Goal: Use online tool/utility: Utilize a website feature to perform a specific function

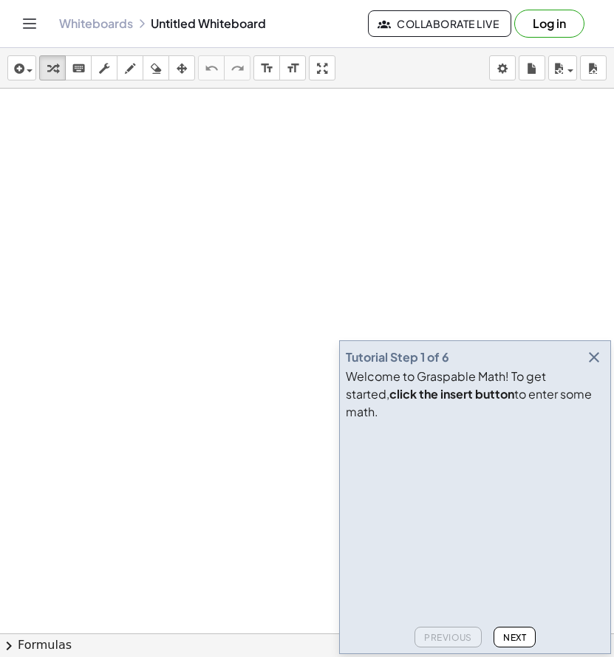
click at [515, 650] on div "Tutorial Step 1 of 6 Welcome to Graspable Math! To get started, click the inser…" at bounding box center [475, 498] width 272 height 314
click at [519, 640] on span "Next" at bounding box center [514, 637] width 23 height 11
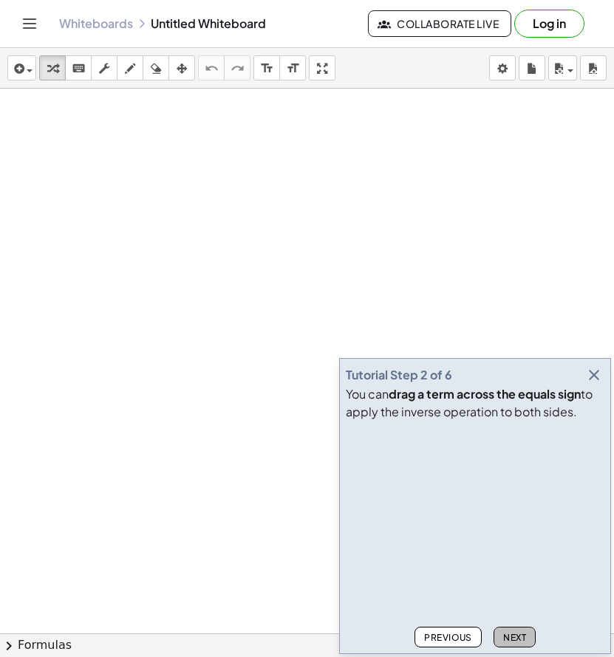
click at [519, 631] on button "Next" at bounding box center [514, 637] width 42 height 21
click at [599, 369] on icon "button" at bounding box center [594, 375] width 18 height 18
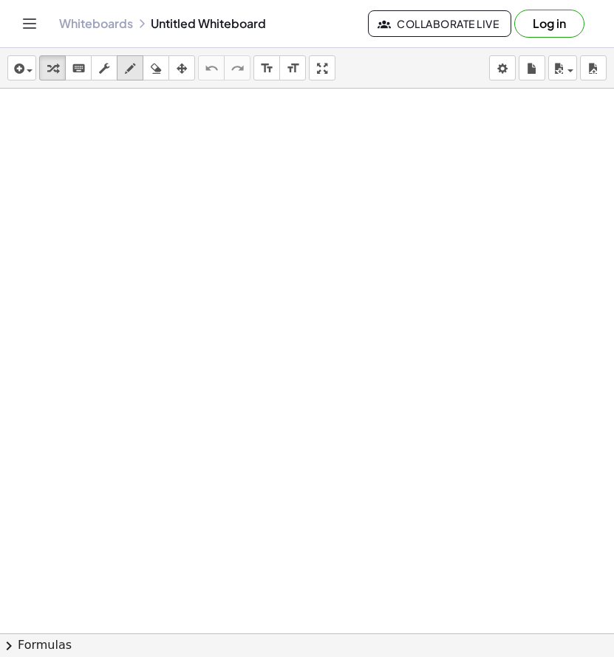
click at [133, 67] on icon "button" at bounding box center [130, 69] width 10 height 18
click at [271, 61] on icon "format_size" at bounding box center [267, 69] width 14 height 18
click at [100, 70] on icon "button" at bounding box center [104, 69] width 10 height 18
click at [70, 71] on div "keyboard" at bounding box center [78, 68] width 19 height 18
click at [86, 79] on button "keyboard keypad" at bounding box center [78, 67] width 27 height 25
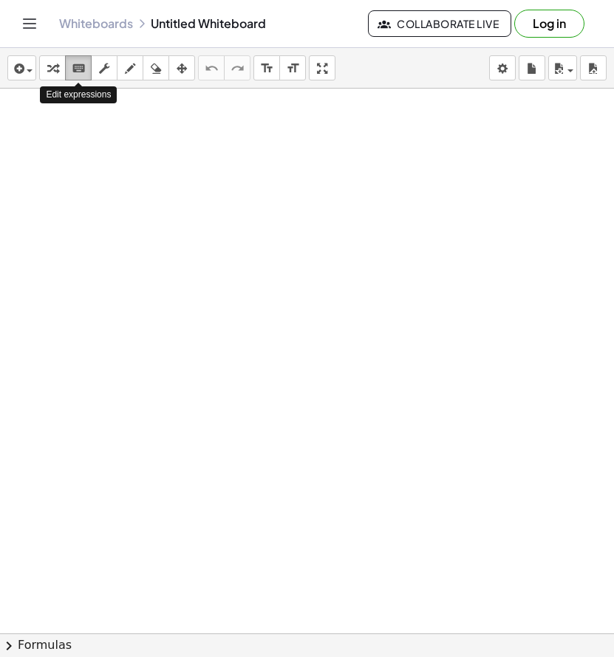
click at [78, 72] on icon "keyboard" at bounding box center [79, 69] width 14 height 18
click at [39, 70] on button "transform" at bounding box center [52, 67] width 27 height 25
click at [32, 70] on span "button" at bounding box center [30, 70] width 6 height 3
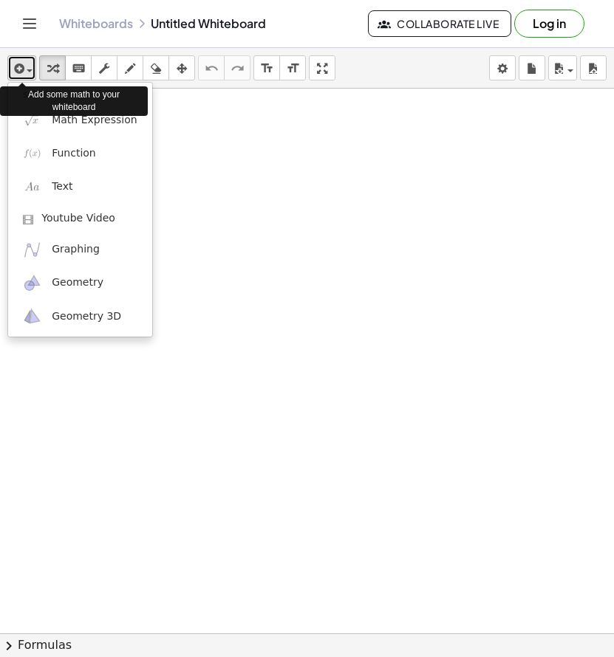
click at [30, 67] on div "button" at bounding box center [21, 68] width 21 height 18
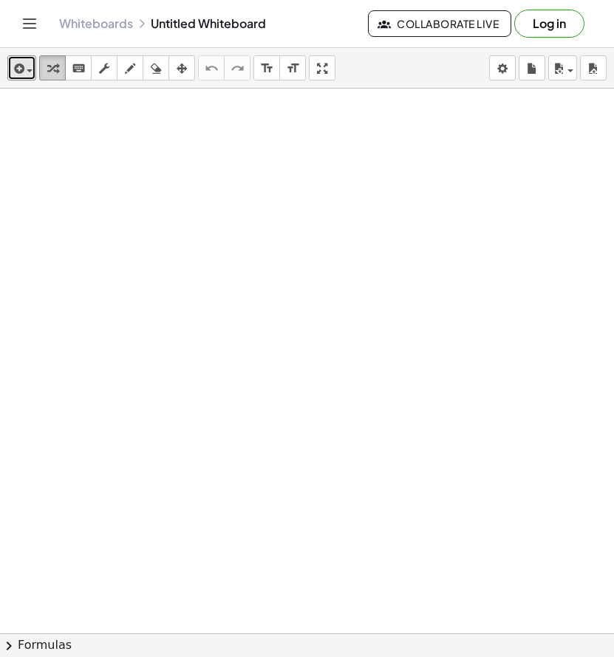
click at [48, 69] on icon "button" at bounding box center [52, 69] width 10 height 18
click at [126, 61] on icon "button" at bounding box center [130, 69] width 10 height 18
drag, startPoint x: 131, startPoint y: 157, endPoint x: 129, endPoint y: 210, distance: 52.5
click at [131, 212] on div at bounding box center [307, 634] width 614 height 1090
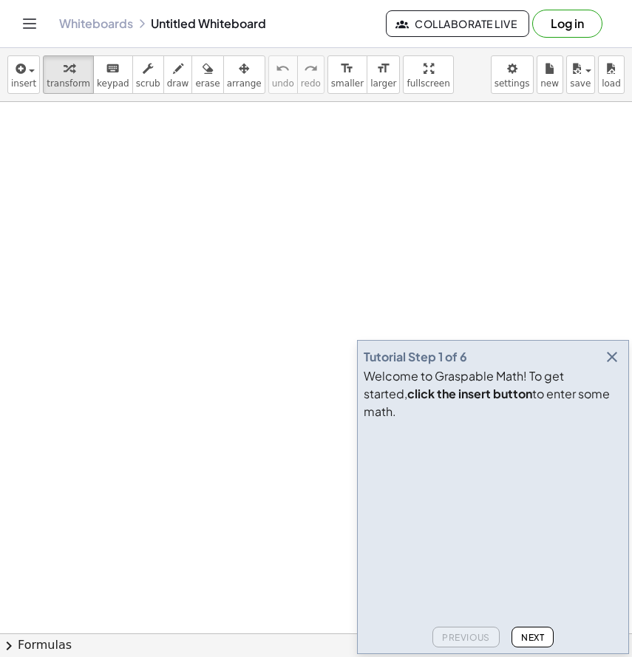
click at [612, 366] on icon "button" at bounding box center [612, 357] width 18 height 18
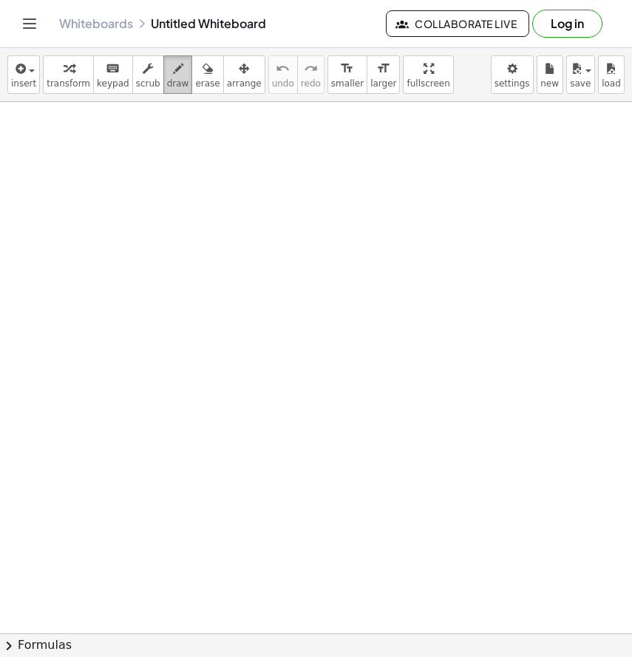
click at [167, 80] on span "draw" at bounding box center [178, 83] width 22 height 10
click at [107, 72] on icon "keyboard" at bounding box center [113, 69] width 14 height 18
click at [29, 87] on span "insert" at bounding box center [23, 83] width 25 height 10
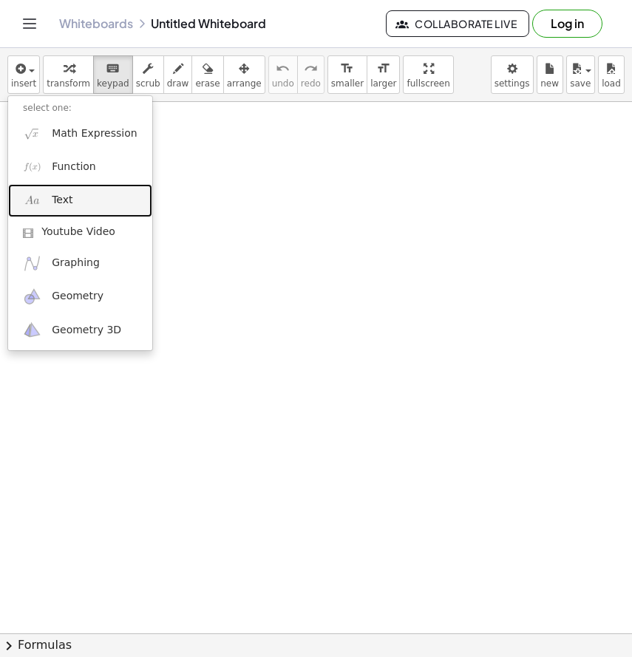
click at [57, 197] on span "Text" at bounding box center [62, 200] width 21 height 15
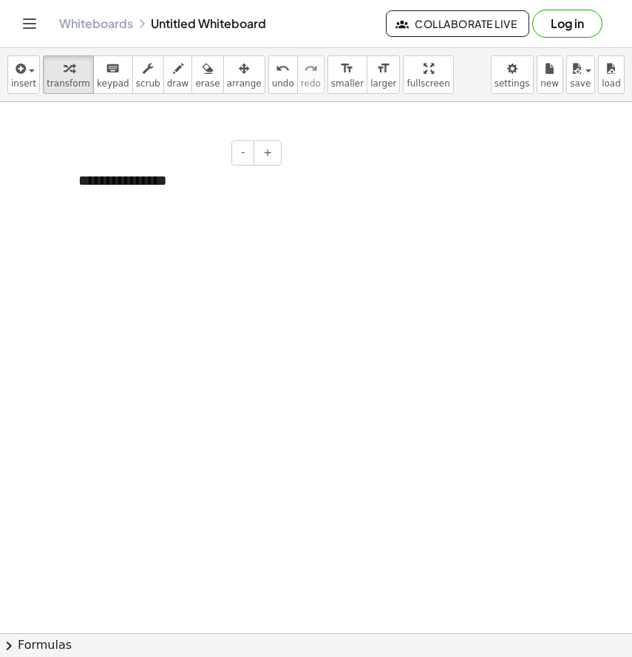
click at [116, 173] on div "**********" at bounding box center [175, 180] width 222 height 51
drag, startPoint x: 174, startPoint y: 175, endPoint x: 85, endPoint y: 174, distance: 88.7
click at [85, 174] on div "**********" at bounding box center [175, 180] width 222 height 51
click at [106, 68] on icon "keyboard" at bounding box center [113, 69] width 14 height 18
click at [55, 75] on div "button" at bounding box center [69, 68] width 44 height 18
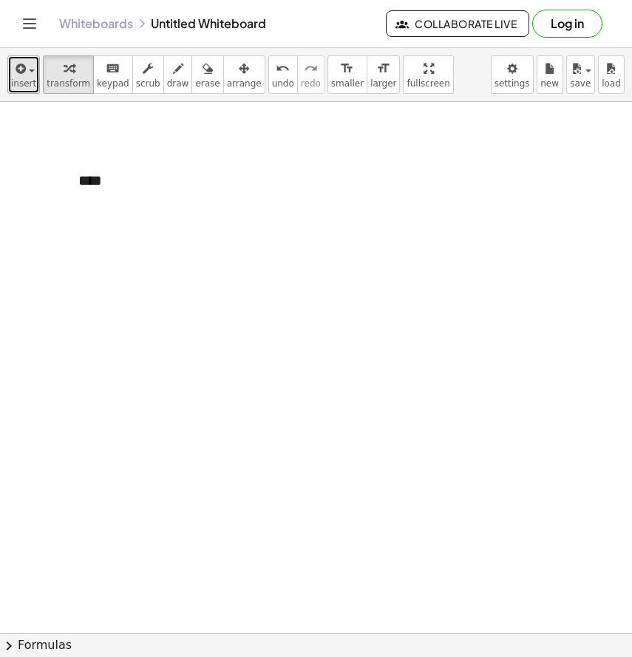
click at [30, 72] on div "button" at bounding box center [23, 68] width 25 height 18
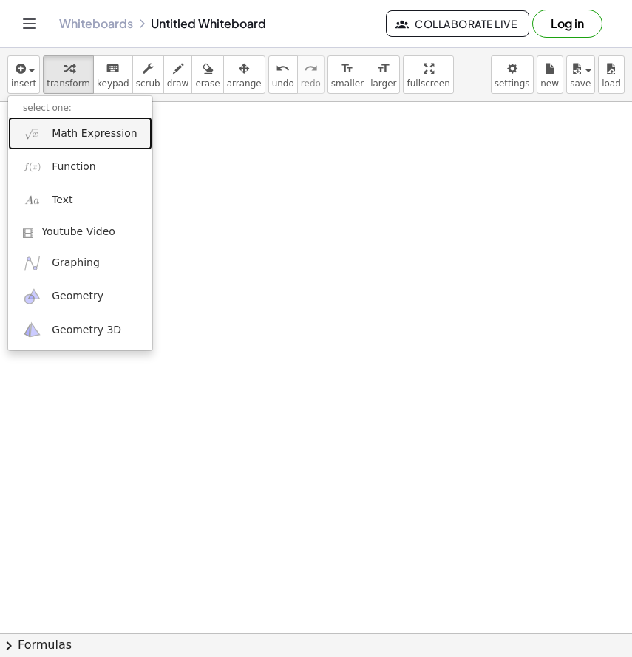
click at [78, 140] on span "Math Expression" at bounding box center [94, 133] width 85 height 15
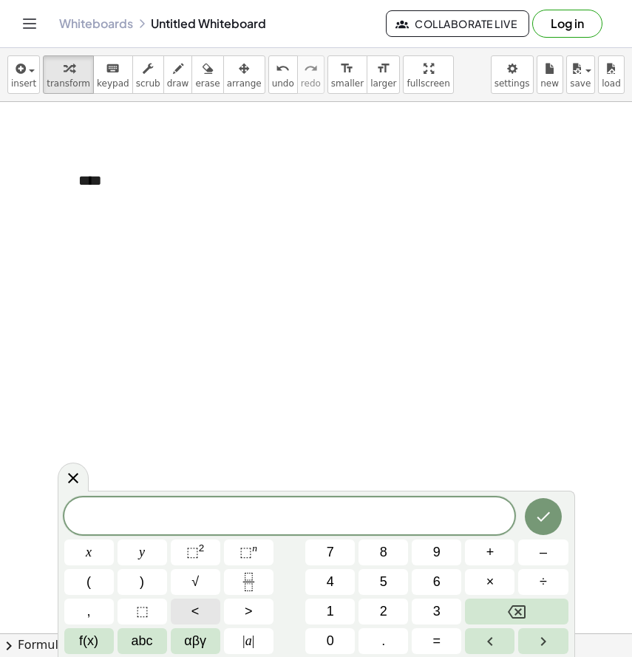
click at [200, 610] on button "<" at bounding box center [195, 611] width 49 height 26
click at [544, 524] on icon "Done" at bounding box center [543, 517] width 18 height 18
drag, startPoint x: 182, startPoint y: 501, endPoint x: 182, endPoint y: 443, distance: 58.4
click at [182, 443] on body "Graspable Math Activities Get Started Activity Bank Assigned Work Classes White…" at bounding box center [316, 328] width 632 height 657
click at [321, 520] on span "​" at bounding box center [289, 517] width 451 height 21
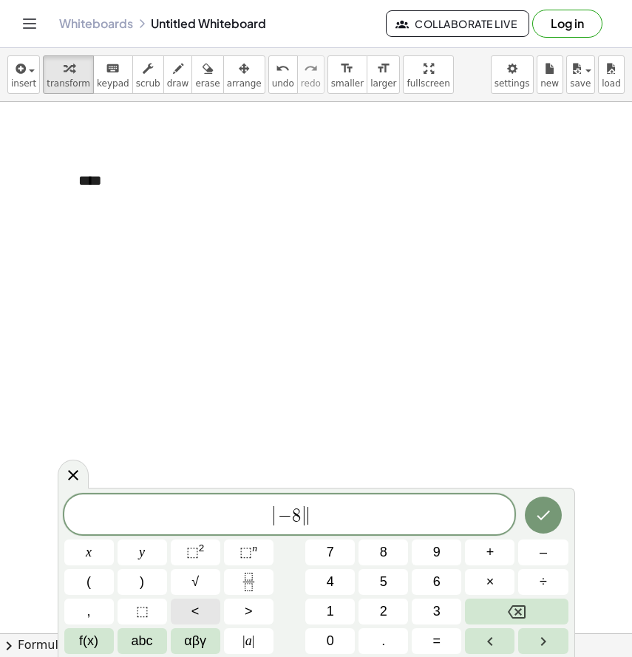
click at [205, 618] on button "<" at bounding box center [195, 611] width 49 height 26
click at [114, 539] on div at bounding box center [88, 552] width 49 height 26
click at [540, 508] on icon "Done" at bounding box center [543, 515] width 18 height 18
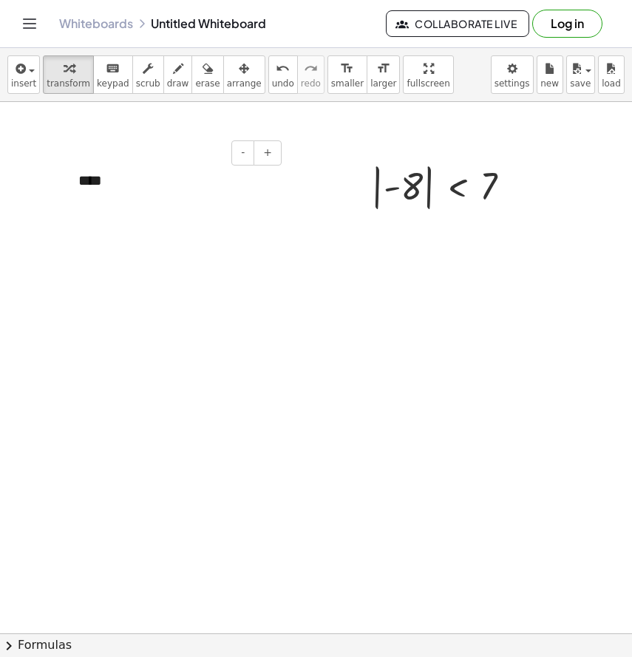
drag, startPoint x: 109, startPoint y: 184, endPoint x: 49, endPoint y: 184, distance: 59.8
click at [49, 184] on div "- + **** | - 8 | < 7" at bounding box center [316, 645] width 632 height 1086
click at [281, 236] on div at bounding box center [316, 645] width 632 height 1086
click at [459, 208] on div at bounding box center [446, 186] width 166 height 54
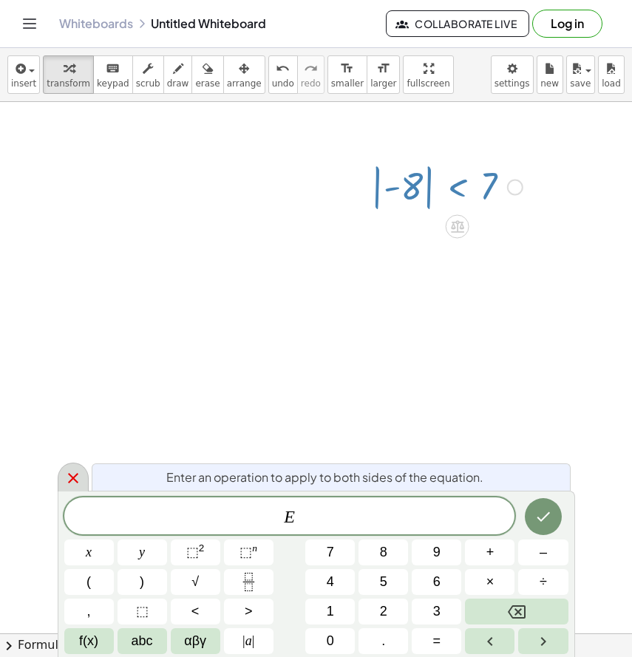
click at [75, 471] on icon at bounding box center [73, 478] width 18 height 18
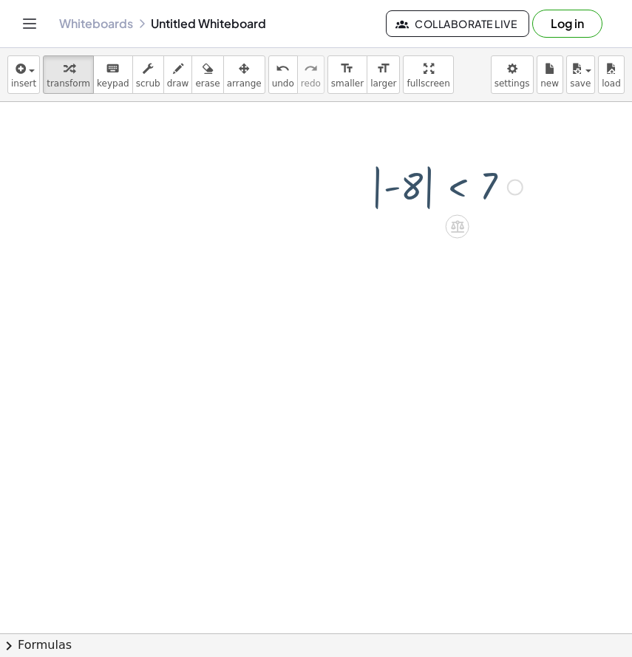
click at [451, 270] on div at bounding box center [316, 645] width 632 height 1086
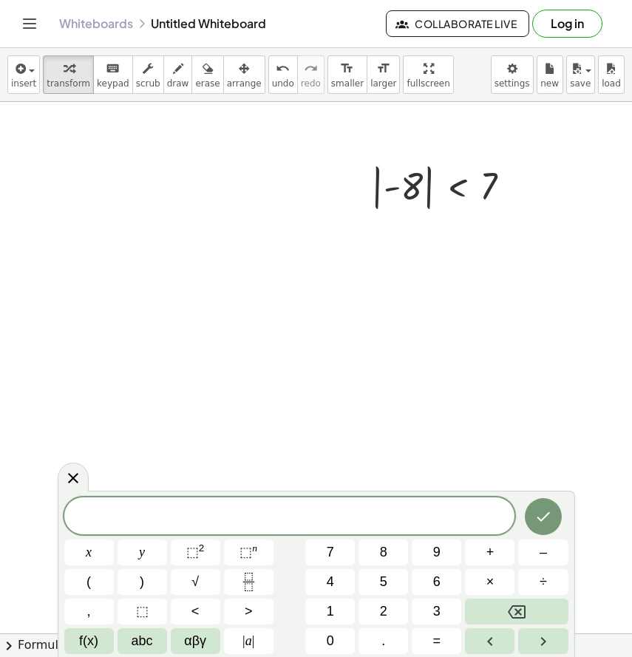
click at [135, 383] on div at bounding box center [316, 645] width 632 height 1086
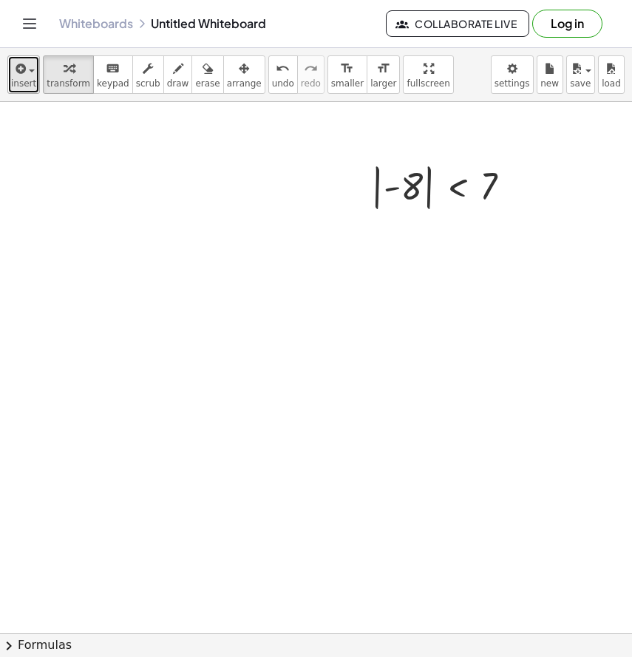
click at [18, 73] on icon "button" at bounding box center [19, 69] width 13 height 18
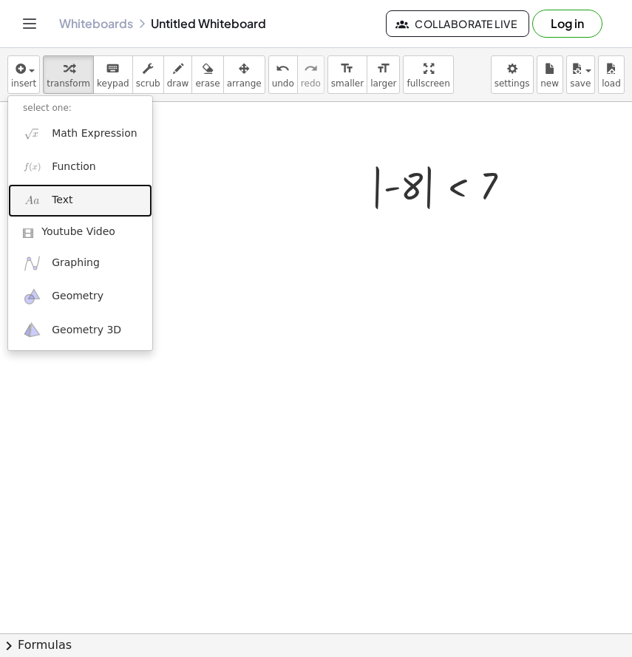
click at [66, 196] on span "Text" at bounding box center [62, 200] width 21 height 15
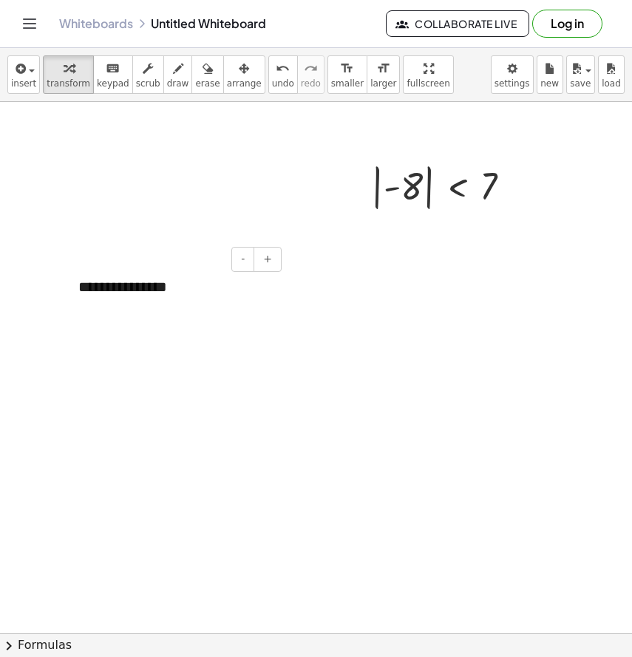
click at [138, 273] on div "**********" at bounding box center [175, 287] width 222 height 51
click at [113, 222] on div at bounding box center [316, 645] width 632 height 1086
click at [151, 279] on div "**********" at bounding box center [175, 287] width 222 height 51
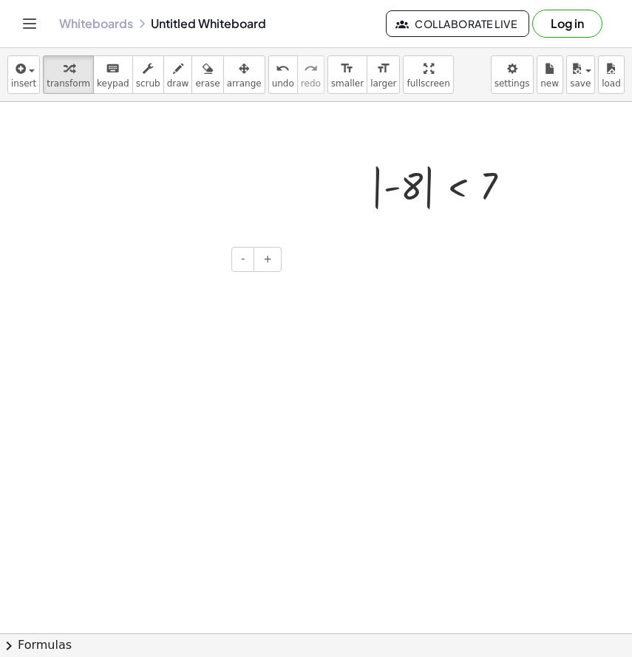
click at [160, 394] on div at bounding box center [316, 645] width 632 height 1086
click at [32, 77] on button "insert" at bounding box center [23, 74] width 33 height 38
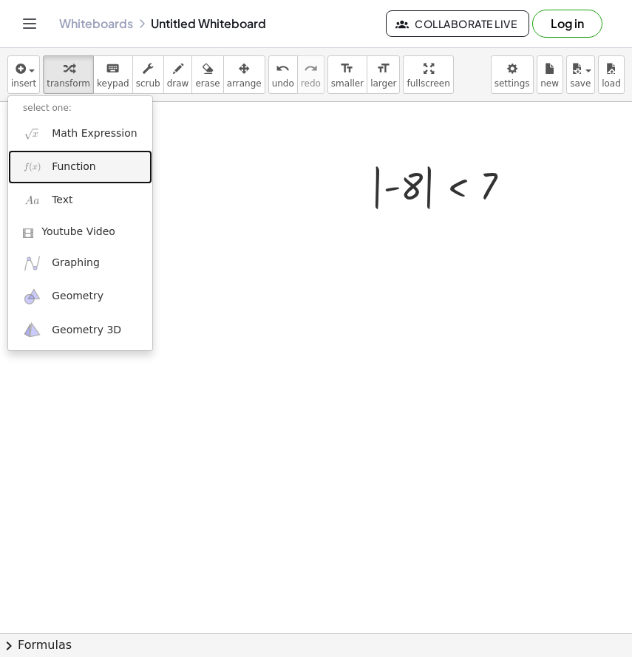
click at [100, 160] on link "Function" at bounding box center [80, 166] width 144 height 33
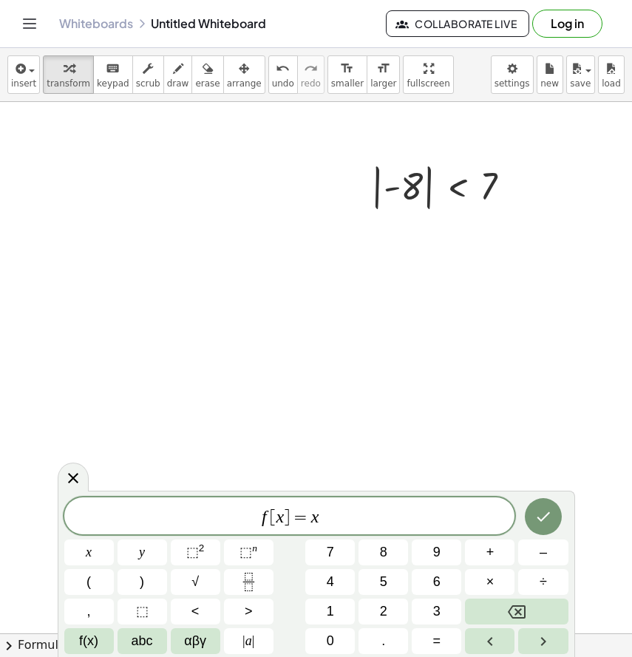
click at [326, 491] on div "f [ x ] = x x y ⬚ 2 ⬚ n 7 8 9 + – ( ) √ 4 5 6 × ÷ , ⬚ < > 1 2 3 f(x) abc αβγ | …" at bounding box center [316, 574] width 517 height 166
drag, startPoint x: 332, startPoint y: 510, endPoint x: 197, endPoint y: 502, distance: 134.7
click at [197, 502] on div "****** f [ x ] = x ​" at bounding box center [289, 515] width 451 height 37
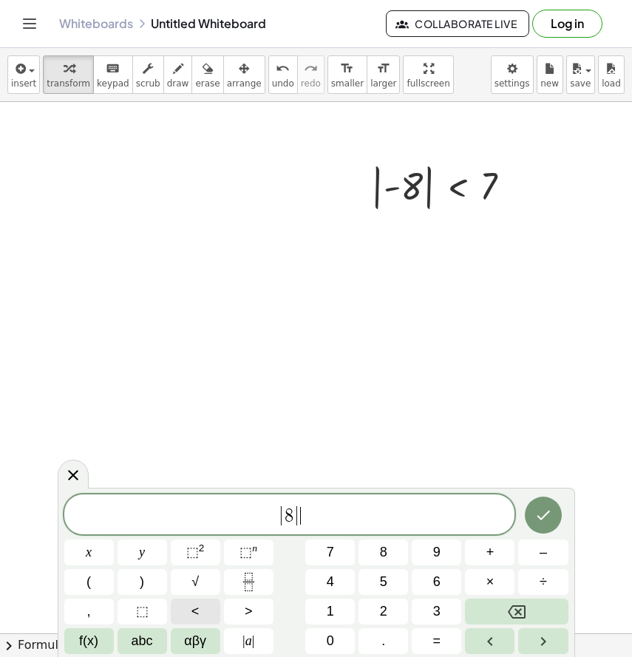
click at [201, 606] on button "<" at bounding box center [195, 611] width 49 height 26
click at [550, 506] on icon "Done" at bounding box center [543, 515] width 18 height 18
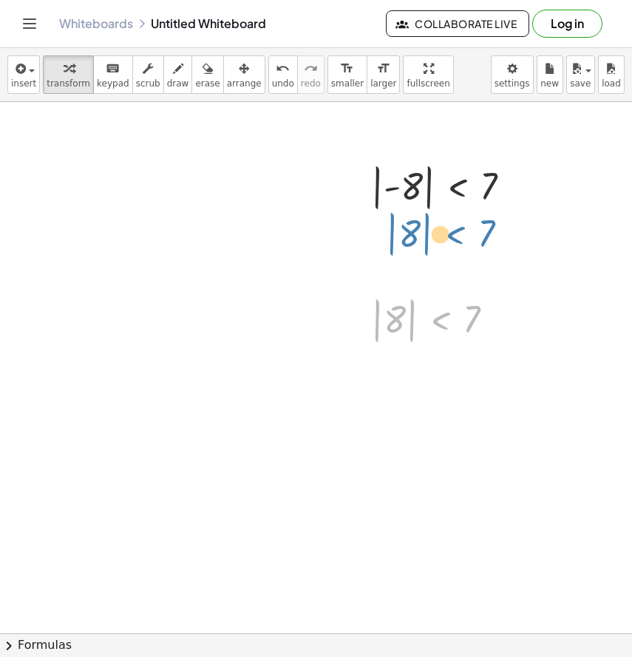
drag, startPoint x: 457, startPoint y: 316, endPoint x: 471, endPoint y: 234, distance: 83.2
click at [471, 233] on div "- + | - 8 | < 7 - + | 8 | < 7 | 8 | < 7" at bounding box center [316, 645] width 632 height 1086
click at [488, 467] on div at bounding box center [316, 645] width 632 height 1086
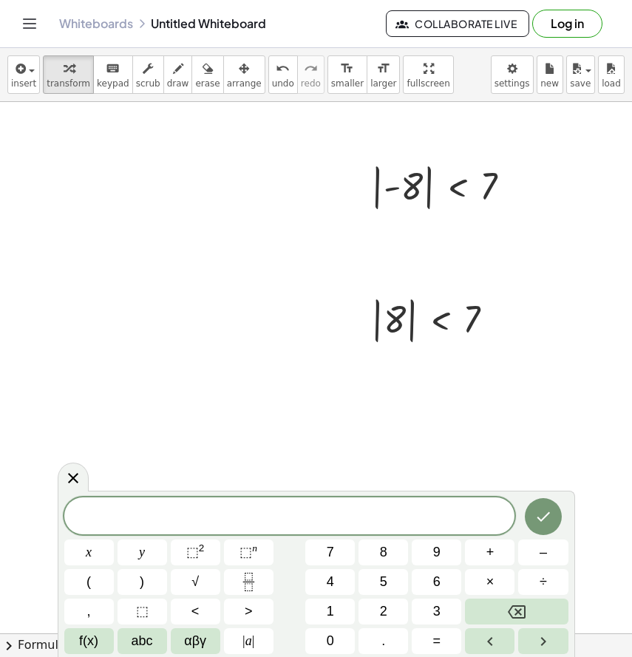
click at [515, 432] on div at bounding box center [316, 645] width 632 height 1086
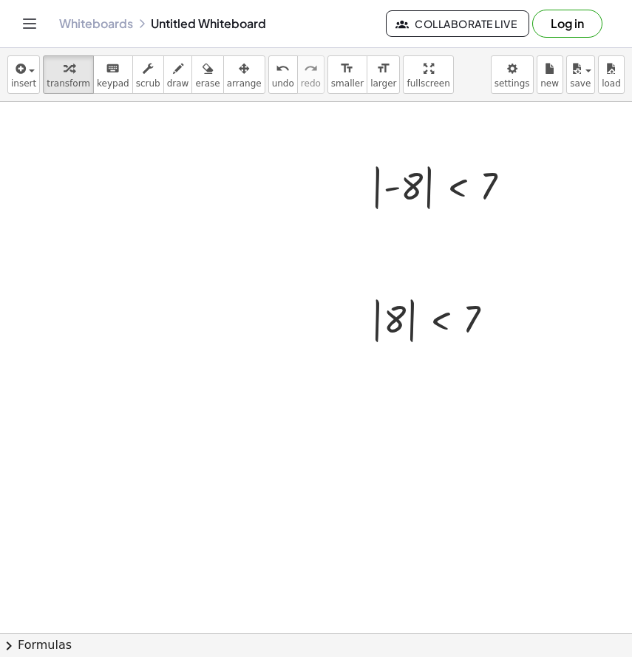
scroll to position [1, 0]
click at [30, 79] on span "insert" at bounding box center [23, 83] width 25 height 10
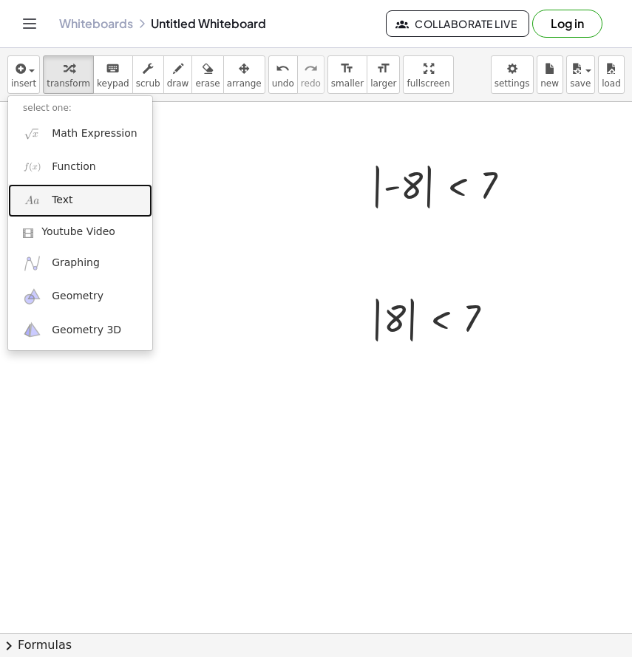
click at [95, 195] on link "Text" at bounding box center [80, 200] width 144 height 33
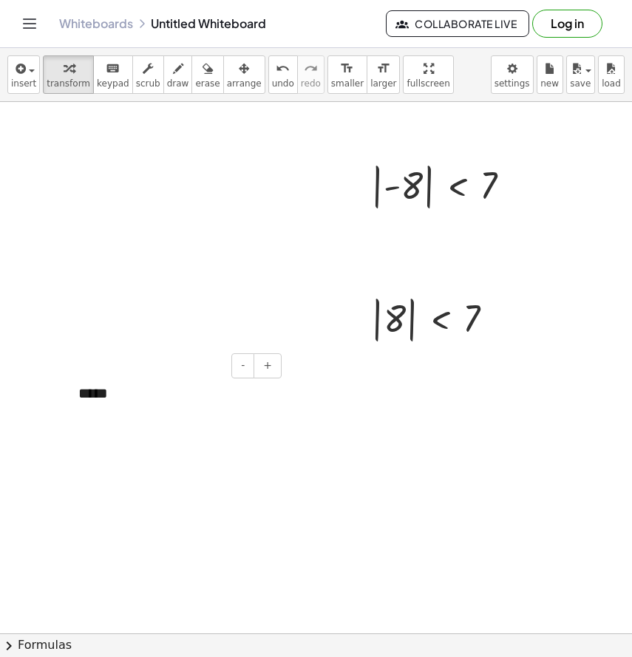
click at [77, 392] on div at bounding box center [71, 393] width 15 height 51
click at [81, 394] on div "*****" at bounding box center [175, 393] width 222 height 51
click at [148, 400] on div "*********" at bounding box center [175, 393] width 222 height 51
click at [322, 489] on div at bounding box center [316, 644] width 632 height 1086
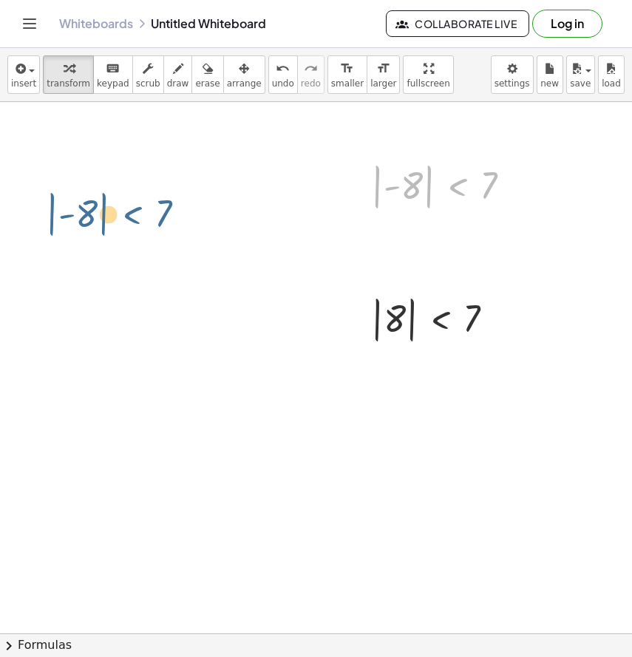
drag, startPoint x: 454, startPoint y: 194, endPoint x: 55, endPoint y: 217, distance: 399.6
click at [505, 185] on div at bounding box center [446, 185] width 166 height 54
click at [510, 185] on div at bounding box center [515, 187] width 16 height 16
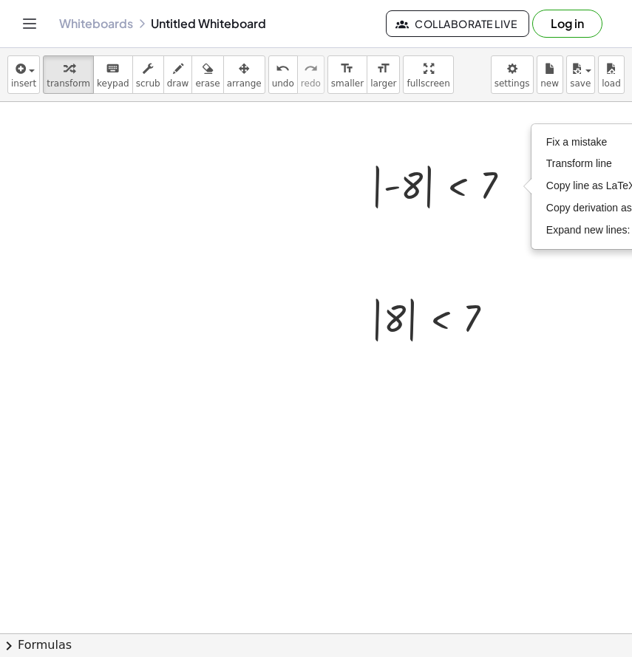
click at [533, 262] on div at bounding box center [316, 644] width 632 height 1086
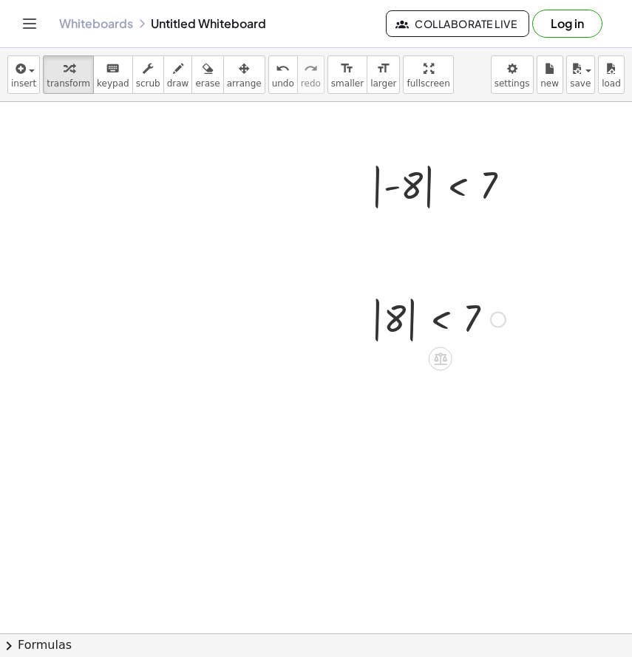
click at [443, 296] on div at bounding box center [437, 318] width 149 height 54
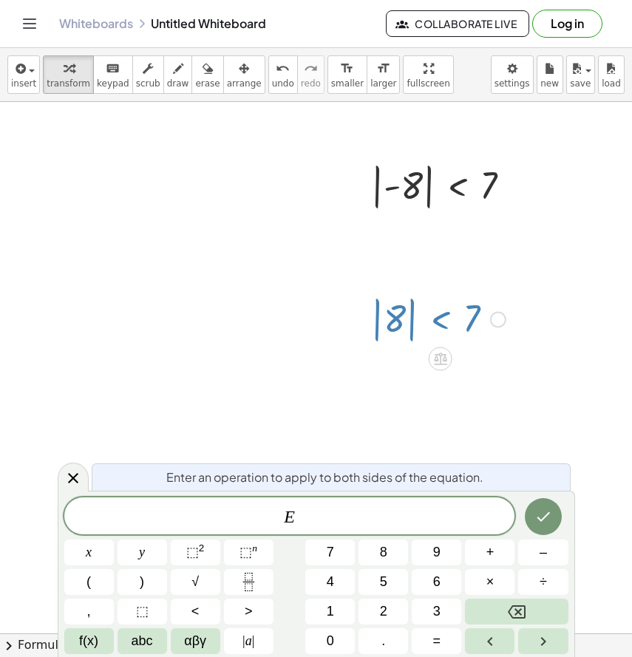
click at [462, 215] on div "| - 8 | < 7 Fix a mistake Transform line Copy line as LaTeX Copy derivation as …" at bounding box center [441, 184] width 185 height 61
drag, startPoint x: 442, startPoint y: 163, endPoint x: 396, endPoint y: 177, distance: 47.7
click at [396, 177] on div at bounding box center [446, 185] width 166 height 54
click at [314, 250] on div at bounding box center [316, 644] width 632 height 1086
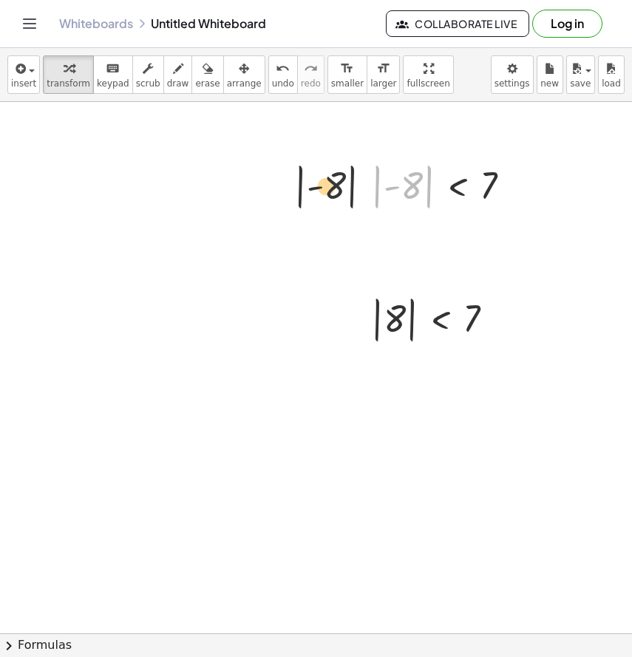
drag, startPoint x: 410, startPoint y: 190, endPoint x: 271, endPoint y: 191, distance: 138.9
drag, startPoint x: 472, startPoint y: 184, endPoint x: 138, endPoint y: 153, distance: 335.3
click at [138, 153] on div "- + | - 8 | < 7 | - 8 | < 7 Fix a mistake Transform line Copy line as LaTeX Cop…" at bounding box center [316, 644] width 632 height 1086
click at [233, 278] on div at bounding box center [175, 286] width 222 height 51
click at [242, 456] on div at bounding box center [316, 644] width 632 height 1086
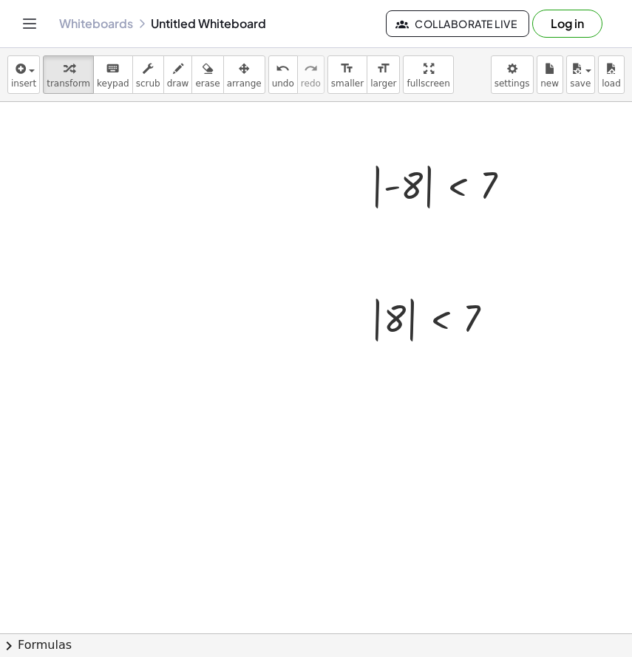
click at [412, 397] on div at bounding box center [316, 644] width 632 height 1086
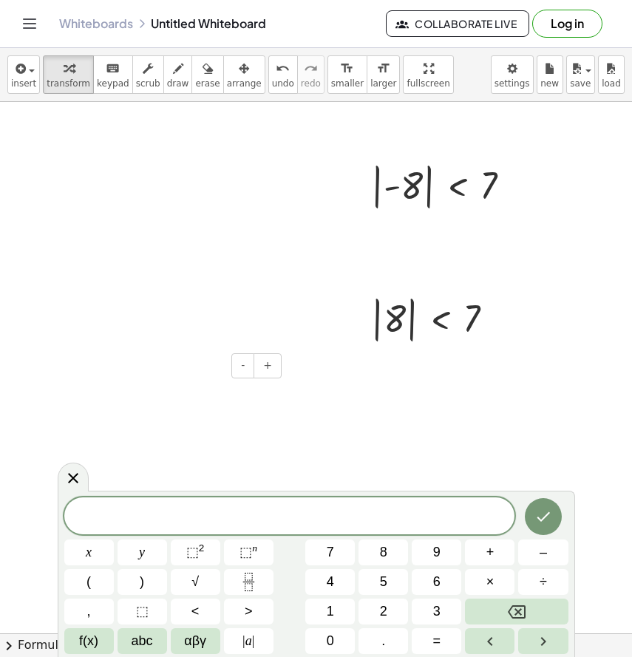
click at [134, 366] on div "- +" at bounding box center [171, 365] width 222 height 25
click at [32, 85] on span "insert" at bounding box center [23, 83] width 25 height 10
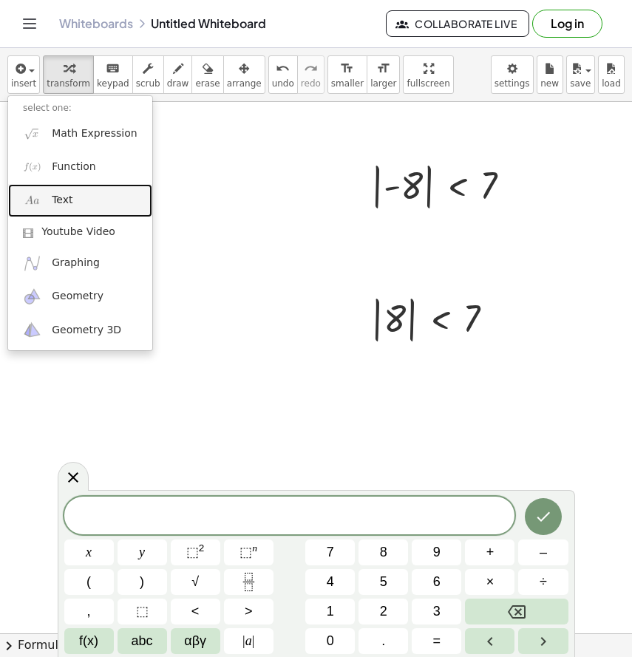
click at [63, 202] on span "Text" at bounding box center [62, 200] width 21 height 15
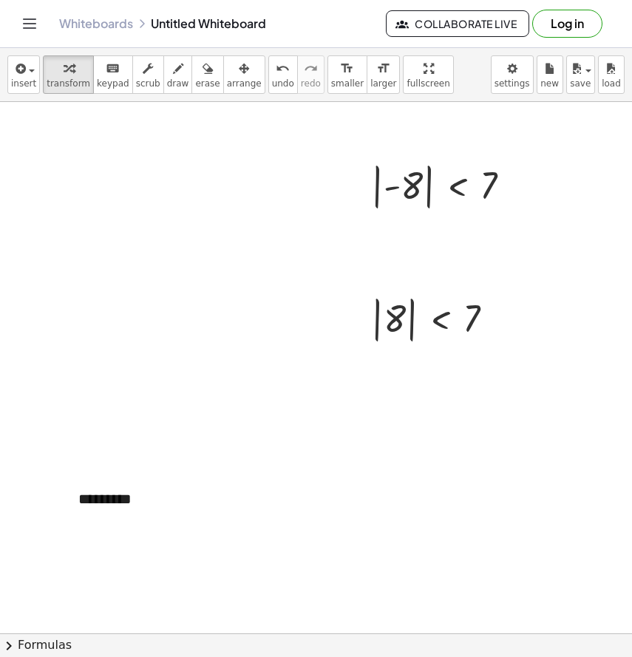
click at [181, 577] on div at bounding box center [316, 644] width 632 height 1086
drag, startPoint x: 119, startPoint y: 504, endPoint x: 53, endPoint y: 317, distance: 198.1
click at [53, 316] on div "- + | - 8 | < 7 Fix a mistake Transform line Copy line as LaTeX Copy derivation…" at bounding box center [316, 644] width 632 height 1086
click at [106, 369] on div "- +" at bounding box center [171, 365] width 222 height 25
drag, startPoint x: 146, startPoint y: 483, endPoint x: 109, endPoint y: 483, distance: 36.2
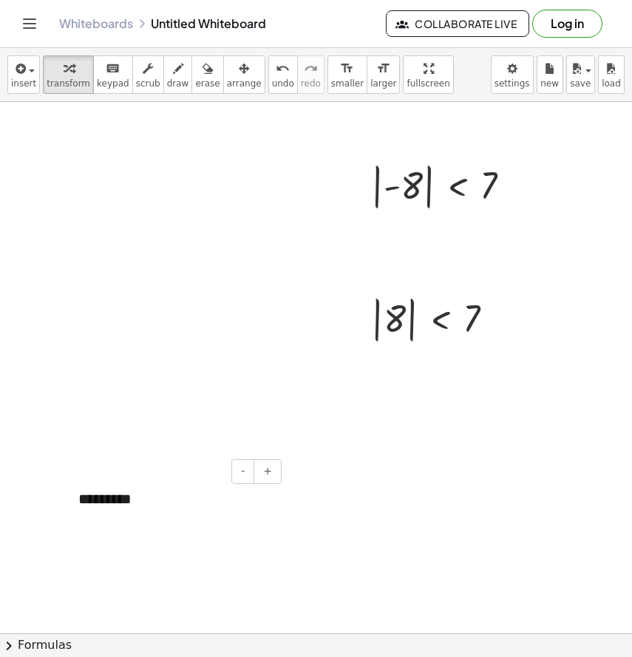
click at [109, 483] on div "- +" at bounding box center [171, 471] width 222 height 25
drag, startPoint x: 100, startPoint y: 497, endPoint x: 42, endPoint y: 455, distance: 72.0
click at [41, 455] on div "- + | - 8 | < 7 Fix a mistake Transform line Copy line as LaTeX Copy derivation…" at bounding box center [316, 644] width 632 height 1086
click at [128, 403] on div at bounding box center [175, 393] width 222 height 51
click at [35, 68] on button "insert" at bounding box center [23, 74] width 33 height 38
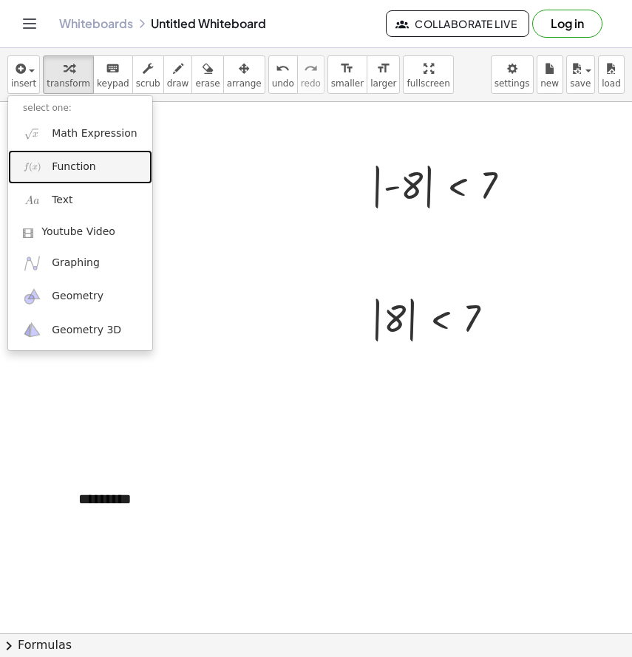
click at [103, 159] on link "Function" at bounding box center [80, 166] width 144 height 33
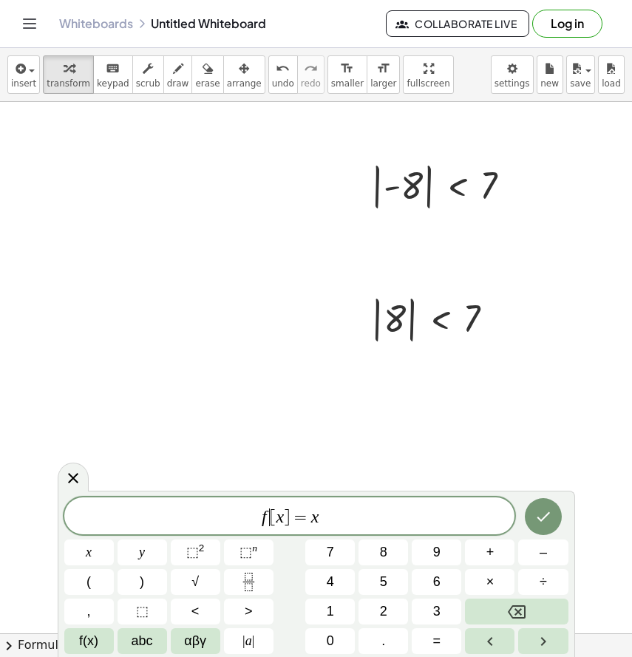
click at [272, 515] on span "[" at bounding box center [273, 517] width 6 height 18
drag, startPoint x: 337, startPoint y: 510, endPoint x: 247, endPoint y: 512, distance: 89.4
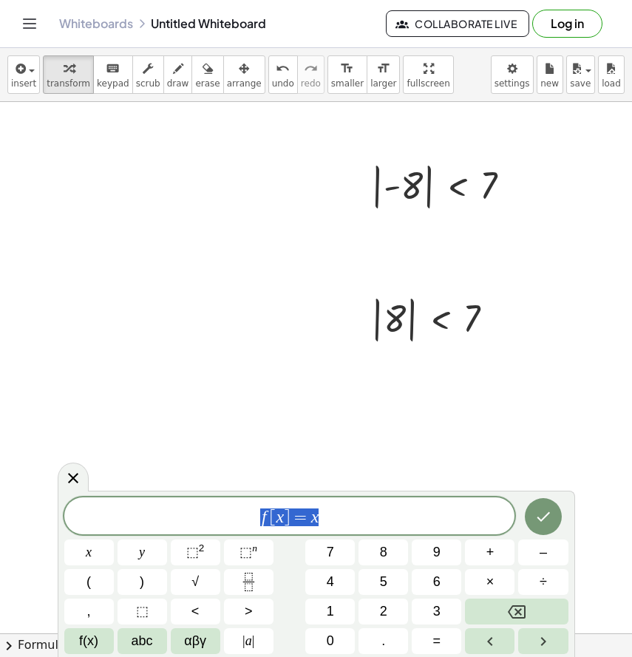
click at [247, 512] on span "f [ x ] = x" at bounding box center [289, 517] width 451 height 21
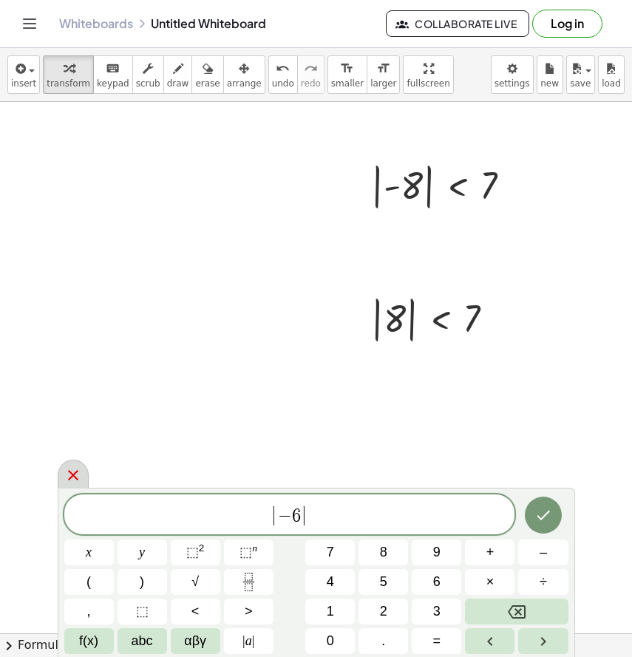
click at [71, 474] on icon at bounding box center [73, 475] width 10 height 10
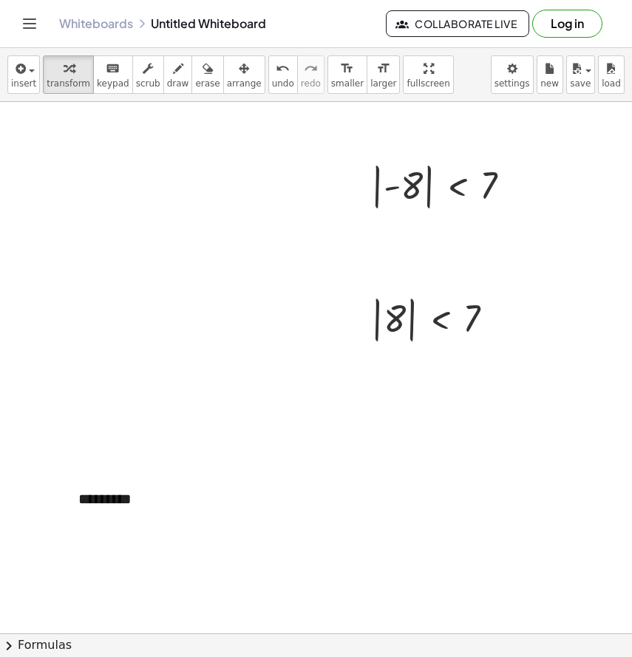
click at [2, 58] on div "insert select one: Math Expression Function Text Youtube Video Graphing Geometr…" at bounding box center [316, 75] width 632 height 54
click at [18, 60] on icon "button" at bounding box center [19, 69] width 13 height 18
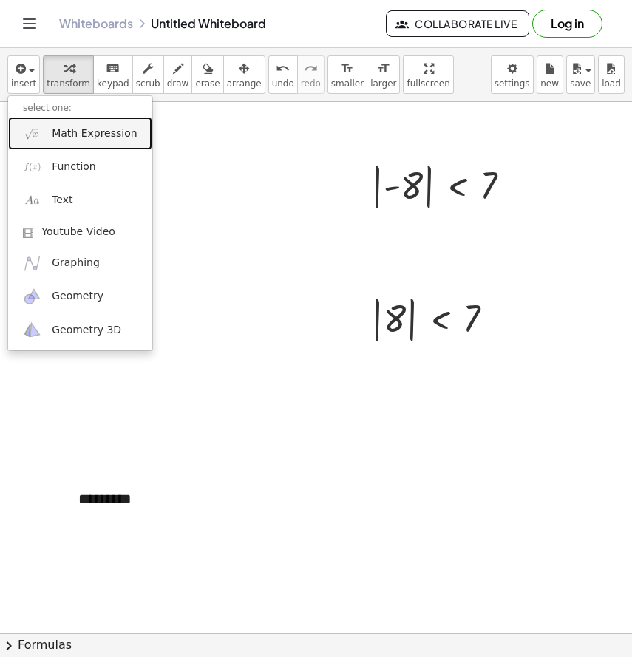
click at [58, 135] on span "Math Expression" at bounding box center [94, 133] width 85 height 15
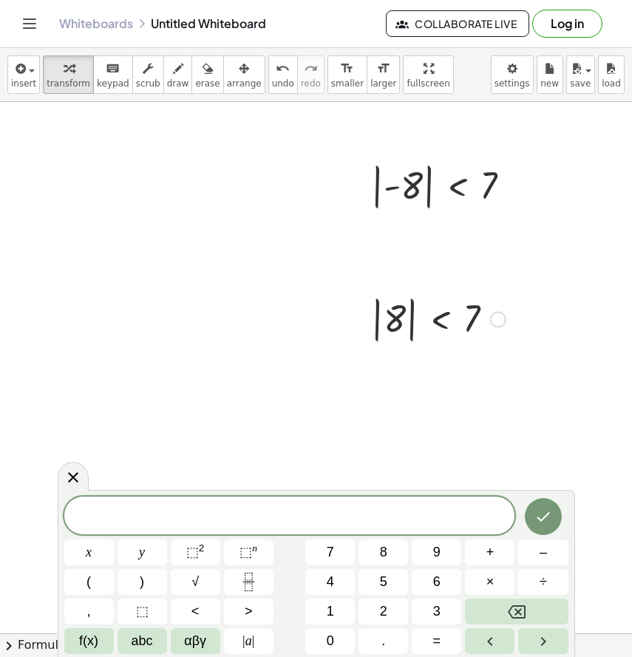
click at [448, 348] on div "| 8 | < 7" at bounding box center [433, 317] width 168 height 61
click at [79, 472] on icon at bounding box center [73, 477] width 18 height 18
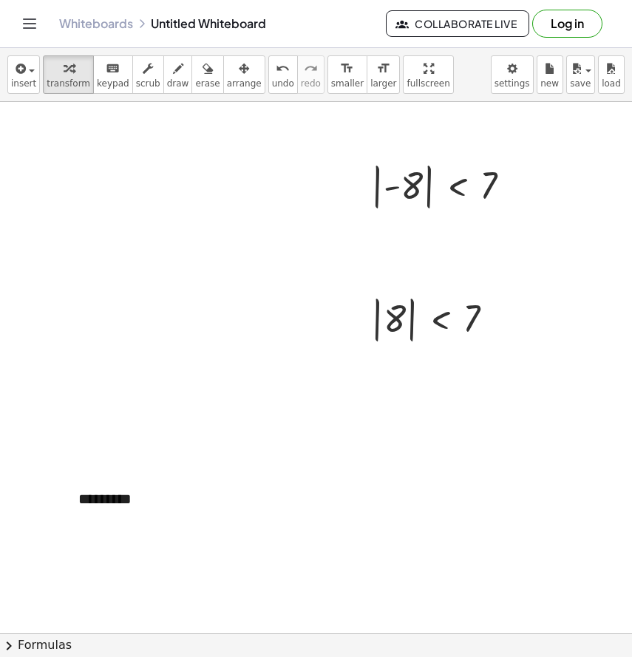
click at [525, 230] on div at bounding box center [316, 644] width 632 height 1086
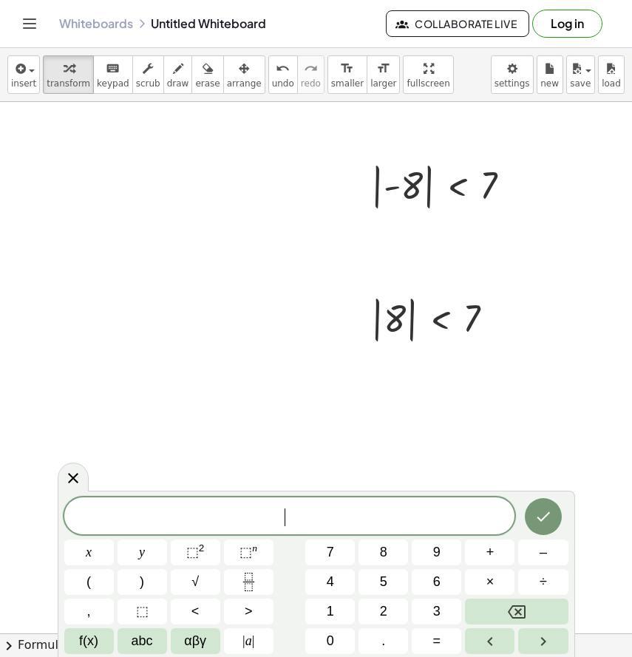
click at [444, 300] on div at bounding box center [437, 318] width 149 height 54
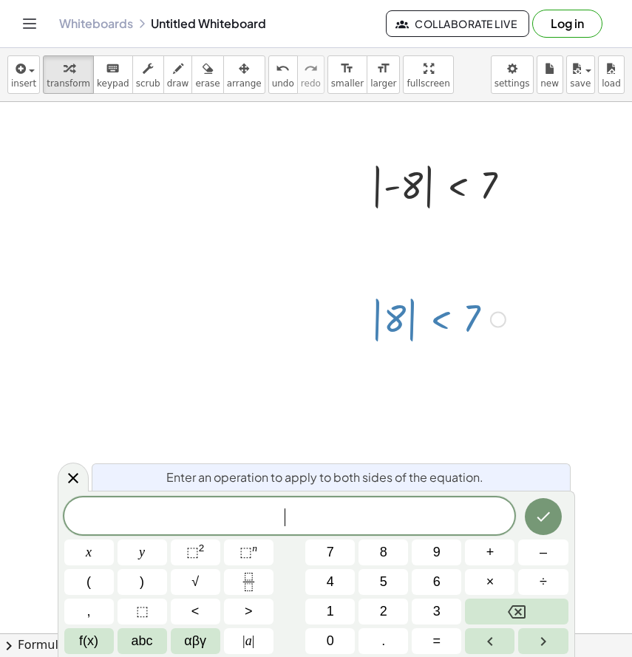
click at [437, 304] on div at bounding box center [437, 318] width 149 height 54
click at [72, 478] on icon at bounding box center [73, 478] width 10 height 10
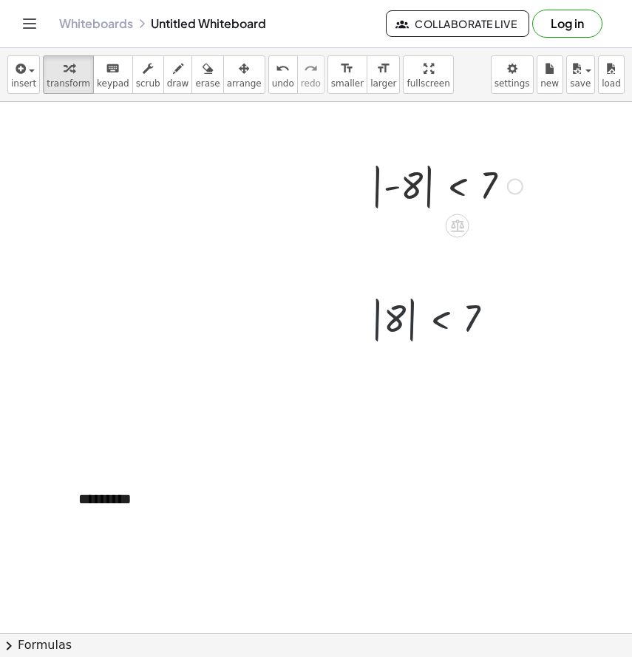
click at [424, 217] on div at bounding box center [316, 644] width 632 height 1086
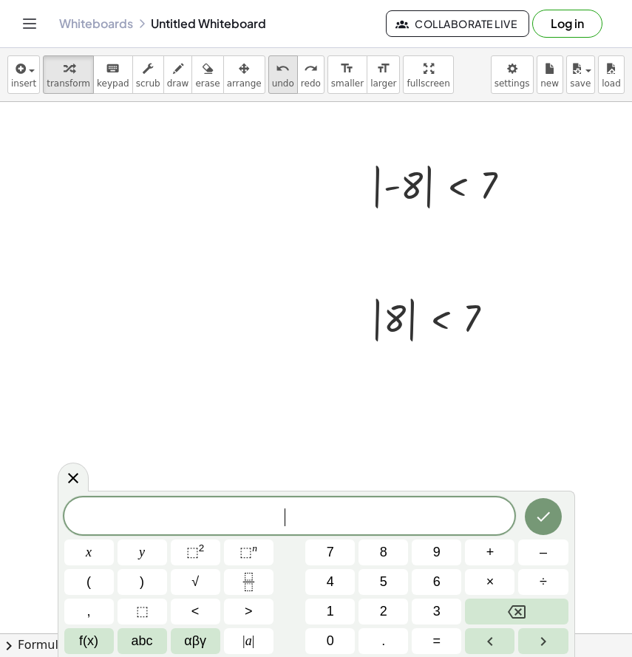
click at [276, 64] on icon "undo" at bounding box center [283, 69] width 14 height 18
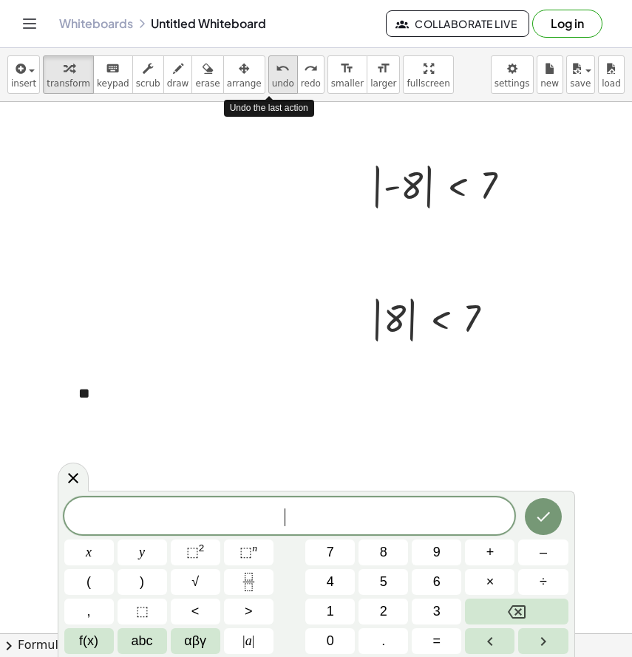
click at [276, 64] on icon "undo" at bounding box center [283, 69] width 14 height 18
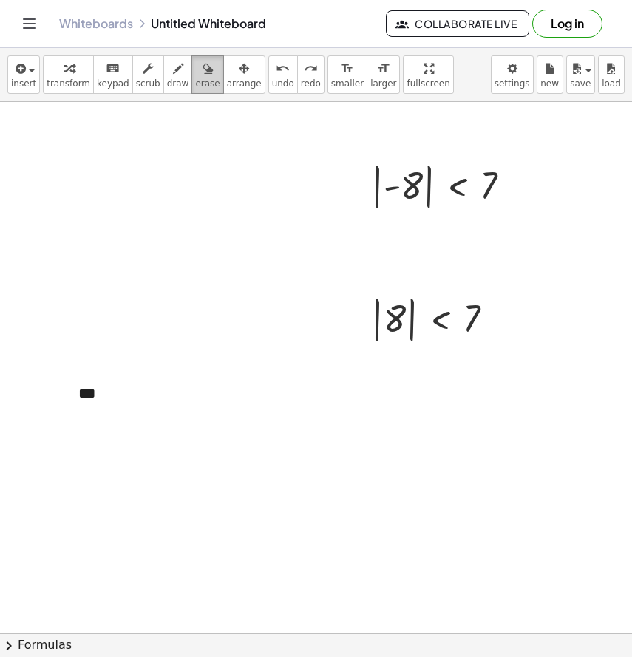
click at [207, 86] on span "erase" at bounding box center [207, 83] width 24 height 10
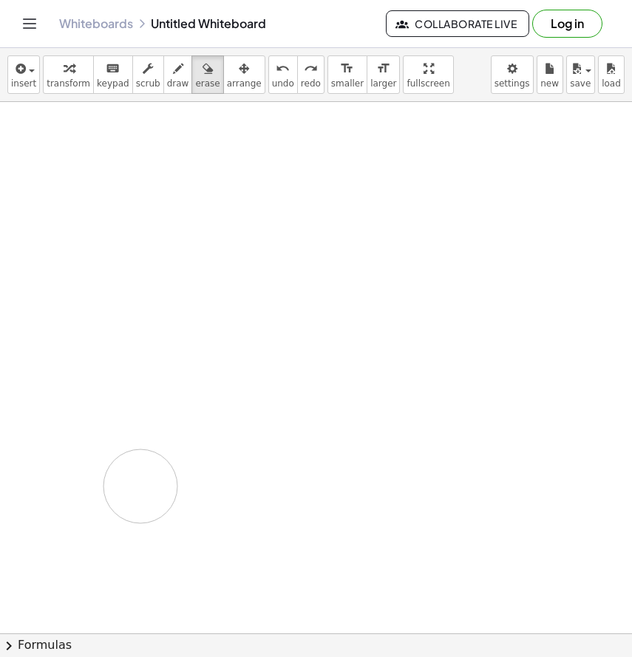
drag, startPoint x: 488, startPoint y: 240, endPoint x: 251, endPoint y: 332, distance: 253.5
click at [263, 363] on div at bounding box center [316, 644] width 632 height 1086
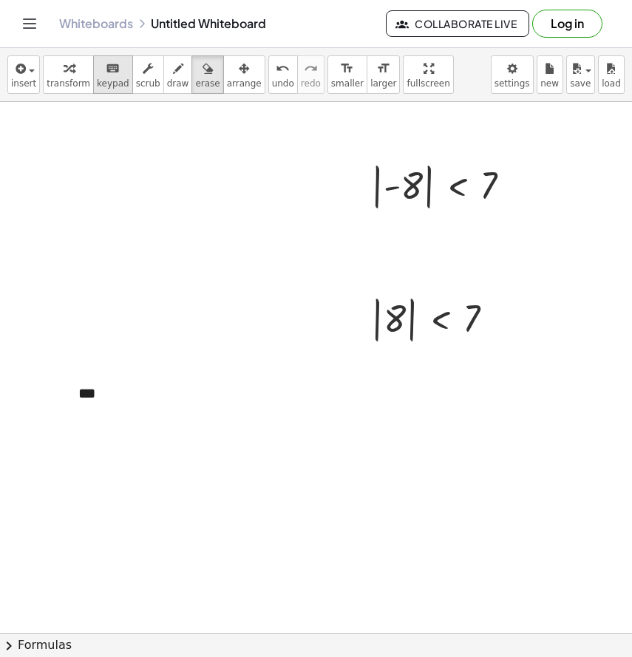
click at [106, 66] on icon "keyboard" at bounding box center [113, 69] width 14 height 18
click at [91, 397] on div "***" at bounding box center [175, 393] width 222 height 51
click at [89, 459] on div at bounding box center [316, 644] width 632 height 1086
click at [91, 403] on div "*" at bounding box center [175, 393] width 222 height 51
click at [165, 496] on div at bounding box center [316, 644] width 632 height 1086
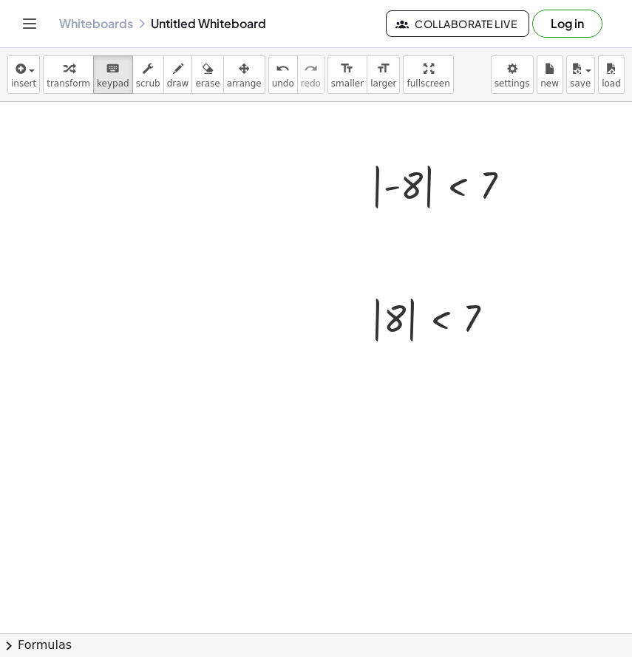
click at [403, 216] on div at bounding box center [316, 644] width 632 height 1086
click at [403, 188] on div at bounding box center [402, 186] width 39 height 41
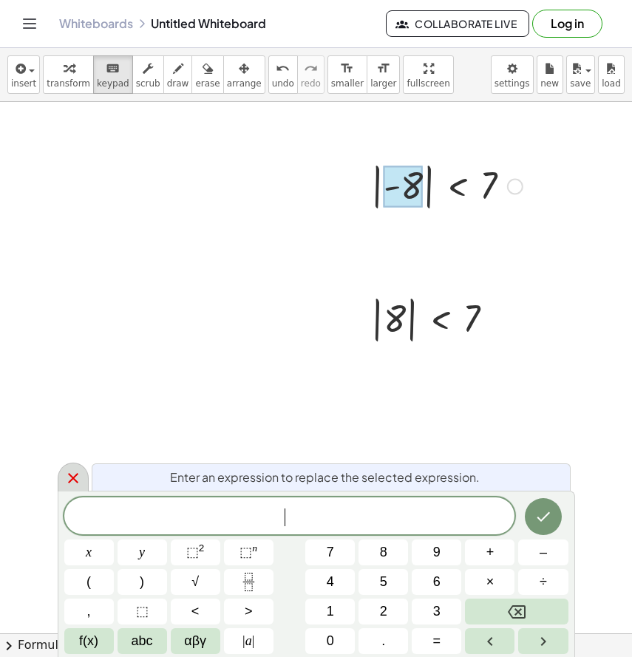
click at [79, 471] on icon at bounding box center [73, 478] width 18 height 18
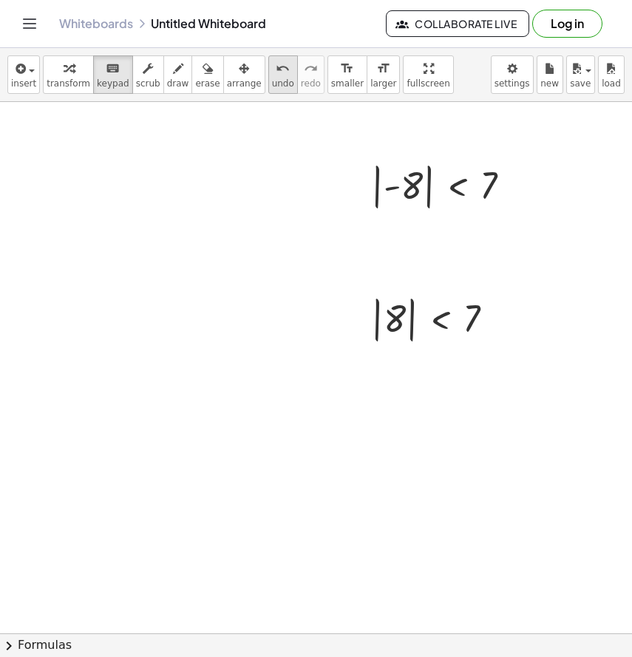
click at [273, 78] on span "undo" at bounding box center [283, 83] width 22 height 10
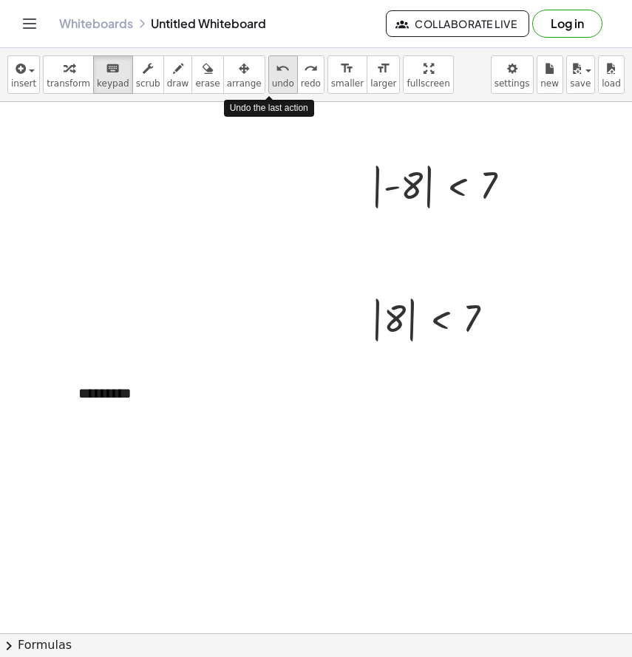
click at [273, 78] on span "undo" at bounding box center [283, 83] width 22 height 10
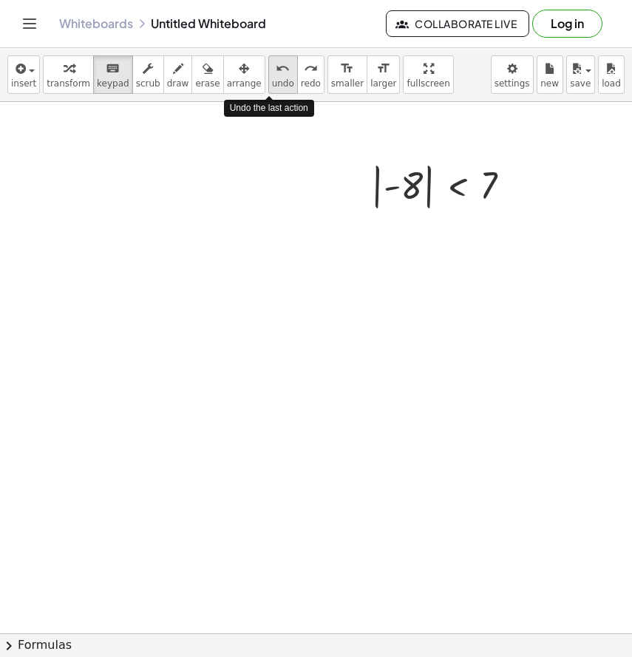
click at [273, 78] on span "undo" at bounding box center [283, 83] width 22 height 10
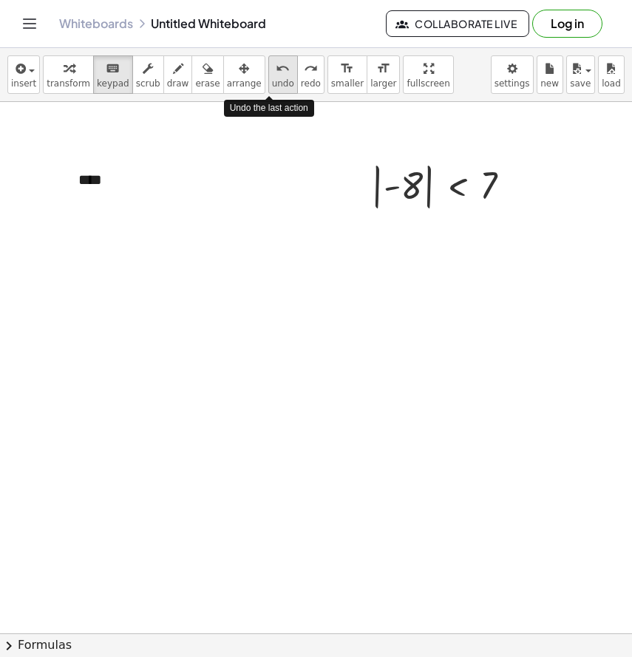
click at [273, 78] on span "undo" at bounding box center [283, 83] width 22 height 10
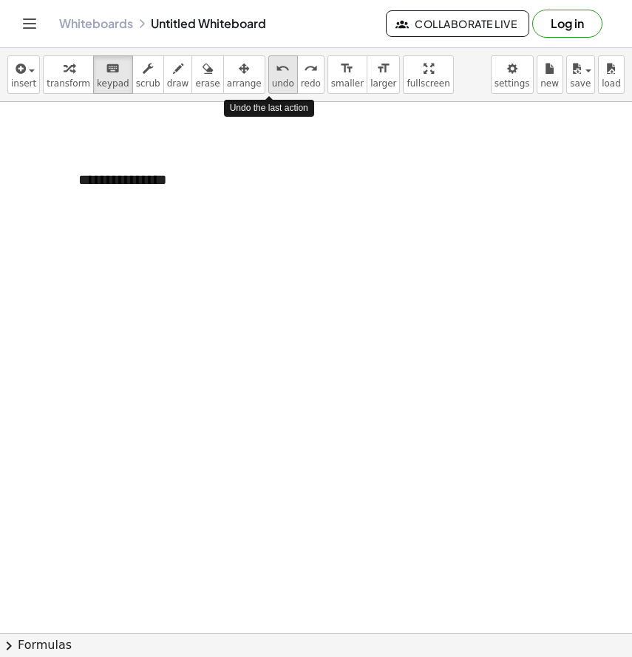
click at [273, 78] on span "undo" at bounding box center [283, 83] width 22 height 10
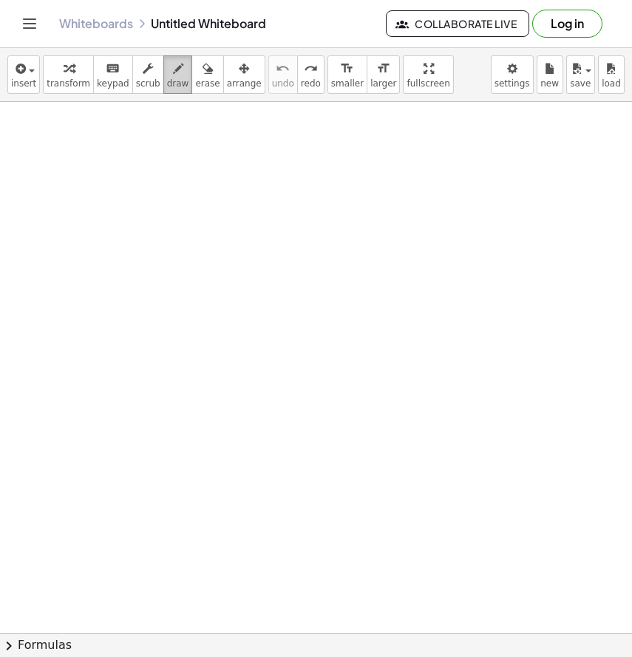
click at [182, 87] on button "draw" at bounding box center [178, 74] width 30 height 38
drag, startPoint x: 32, startPoint y: 120, endPoint x: 39, endPoint y: 143, distance: 24.1
click at [39, 143] on div at bounding box center [316, 644] width 632 height 1086
drag, startPoint x: 64, startPoint y: 119, endPoint x: 52, endPoint y: 140, distance: 24.2
click at [52, 140] on div at bounding box center [316, 644] width 632 height 1086
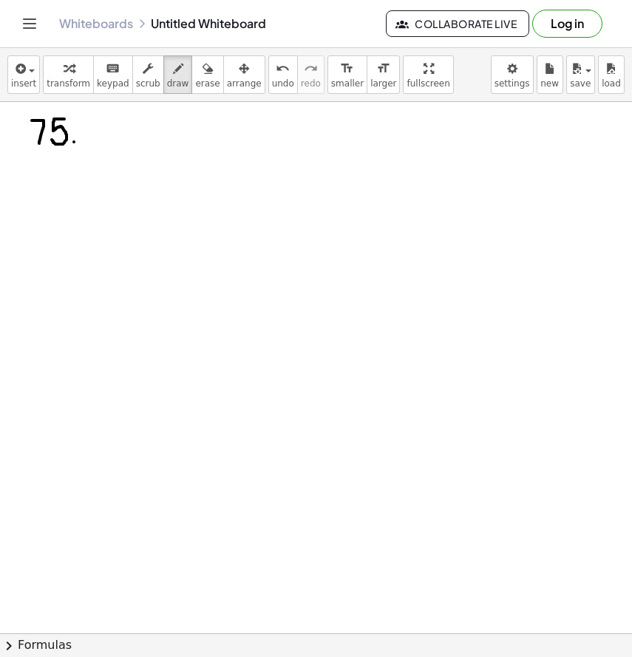
click at [74, 142] on div at bounding box center [316, 644] width 632 height 1086
drag, startPoint x: 95, startPoint y: 115, endPoint x: 95, endPoint y: 157, distance: 41.4
click at [95, 157] on div at bounding box center [316, 644] width 632 height 1086
drag, startPoint x: 104, startPoint y: 131, endPoint x: 116, endPoint y: 131, distance: 11.8
click at [116, 131] on div at bounding box center [316, 644] width 632 height 1086
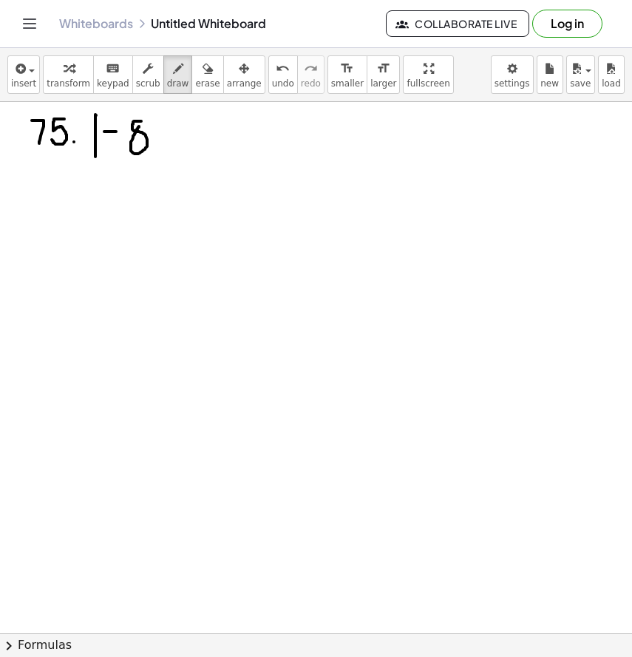
click at [139, 126] on div at bounding box center [316, 644] width 632 height 1086
drag, startPoint x: 157, startPoint y: 115, endPoint x: 158, endPoint y: 157, distance: 42.9
click at [158, 157] on div at bounding box center [316, 644] width 632 height 1086
drag, startPoint x: 181, startPoint y: 123, endPoint x: 189, endPoint y: 133, distance: 13.2
click at [189, 133] on div at bounding box center [316, 644] width 632 height 1086
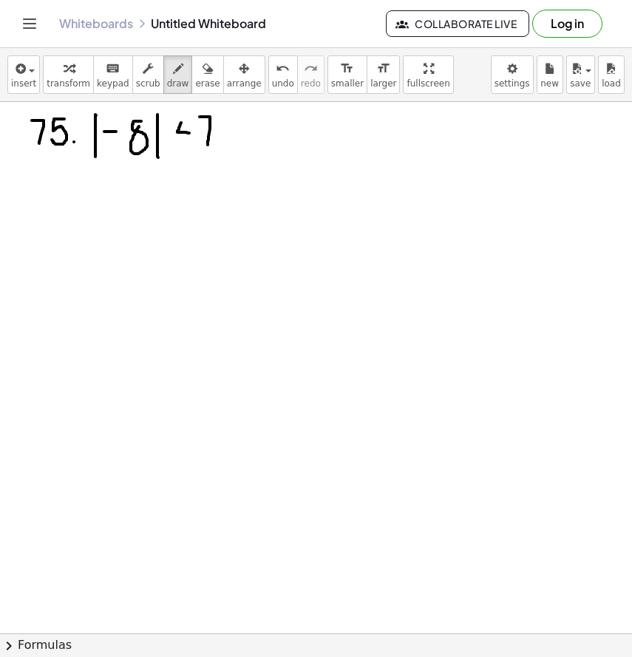
drag, startPoint x: 199, startPoint y: 117, endPoint x: 207, endPoint y: 150, distance: 34.1
click at [207, 150] on div at bounding box center [316, 644] width 632 height 1086
drag, startPoint x: 83, startPoint y: 185, endPoint x: 95, endPoint y: 176, distance: 14.8
click at [95, 176] on div at bounding box center [316, 644] width 632 height 1086
drag, startPoint x: 83, startPoint y: 190, endPoint x: 92, endPoint y: 190, distance: 8.1
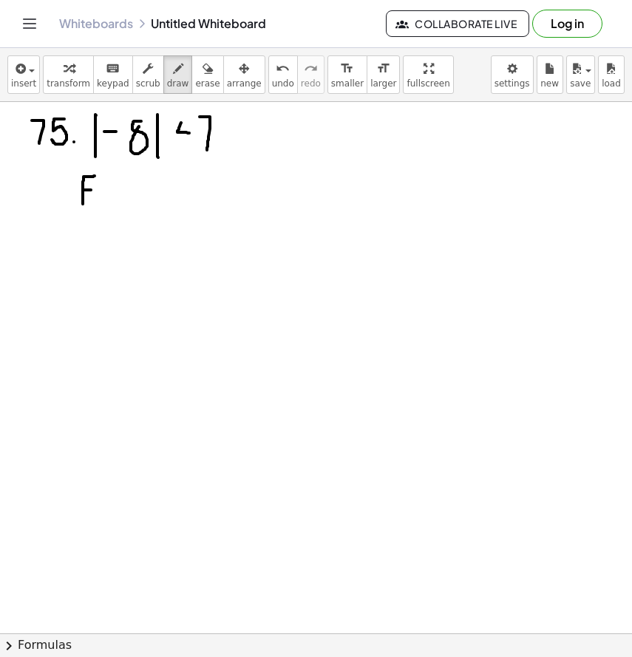
click at [92, 190] on div at bounding box center [316, 644] width 632 height 1086
drag, startPoint x: 105, startPoint y: 188, endPoint x: 112, endPoint y: 201, distance: 14.9
click at [112, 201] on div at bounding box center [316, 644] width 632 height 1086
drag, startPoint x: 112, startPoint y: 178, endPoint x: 113, endPoint y: 202, distance: 24.4
click at [113, 202] on div at bounding box center [316, 644] width 632 height 1086
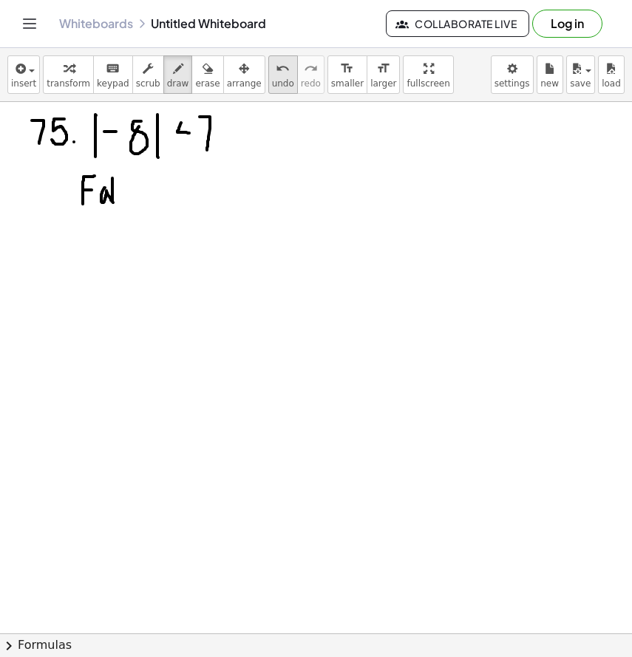
click at [276, 69] on icon "undo" at bounding box center [283, 69] width 14 height 18
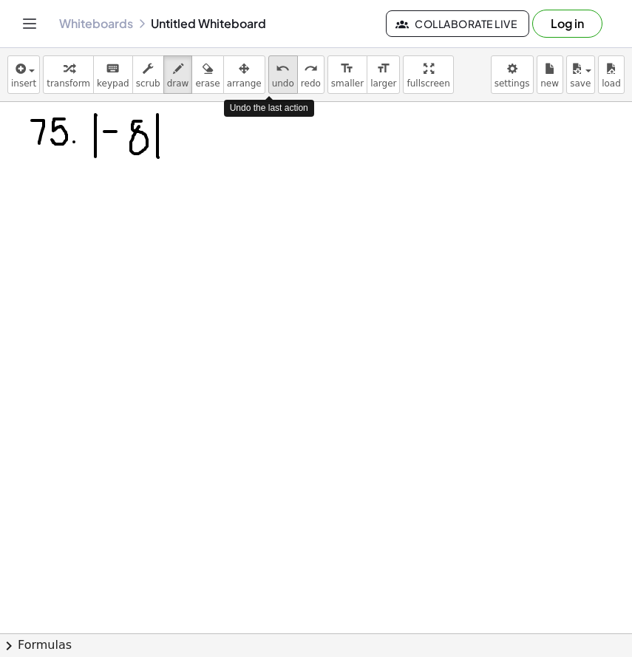
click at [276, 69] on icon "undo" at bounding box center [283, 69] width 14 height 18
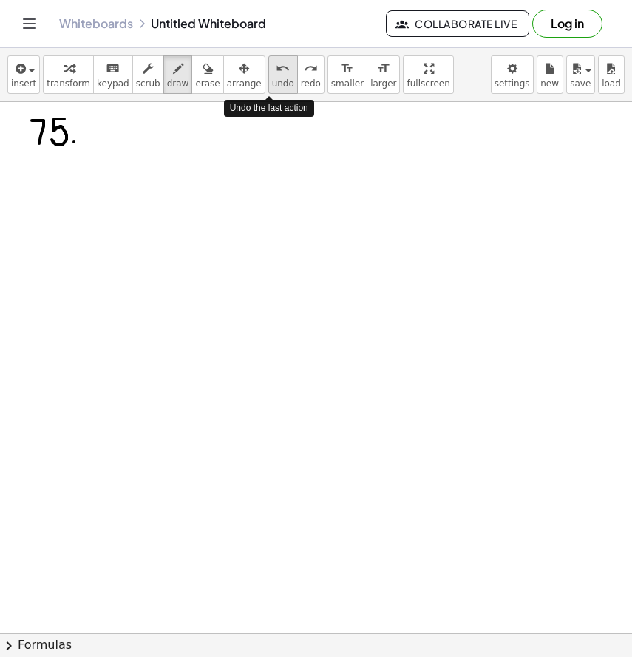
click at [276, 69] on icon "undo" at bounding box center [283, 69] width 14 height 18
